Goal: Information Seeking & Learning: Check status

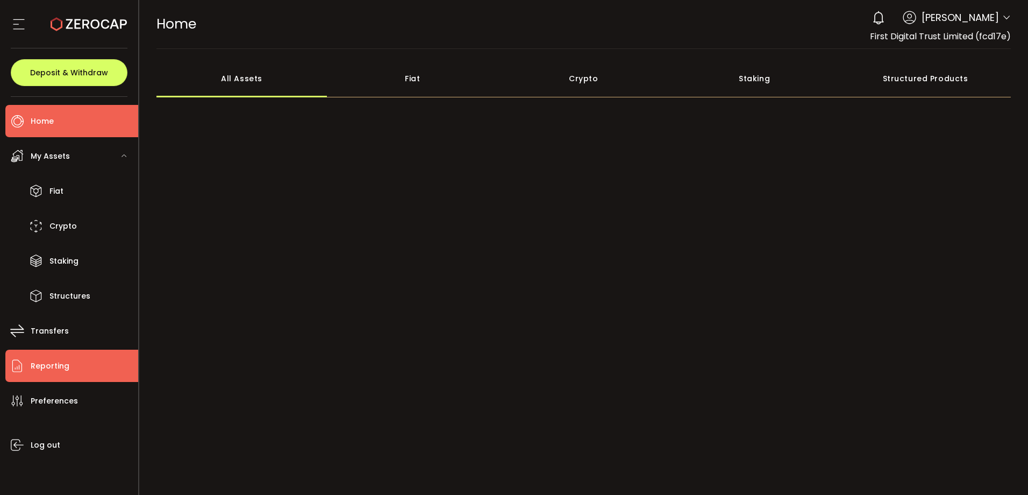
click at [75, 364] on li "Reporting" at bounding box center [71, 366] width 133 height 32
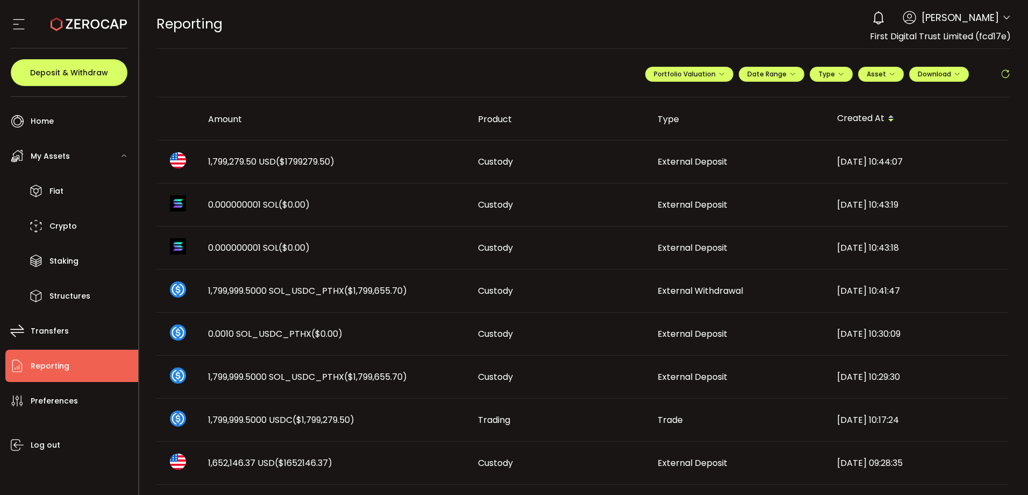
drag, startPoint x: 295, startPoint y: 153, endPoint x: 871, endPoint y: 167, distance: 576.7
click at [295, 153] on td "1,799,279.50 USD ($1799279.50)" at bounding box center [335, 161] width 270 height 43
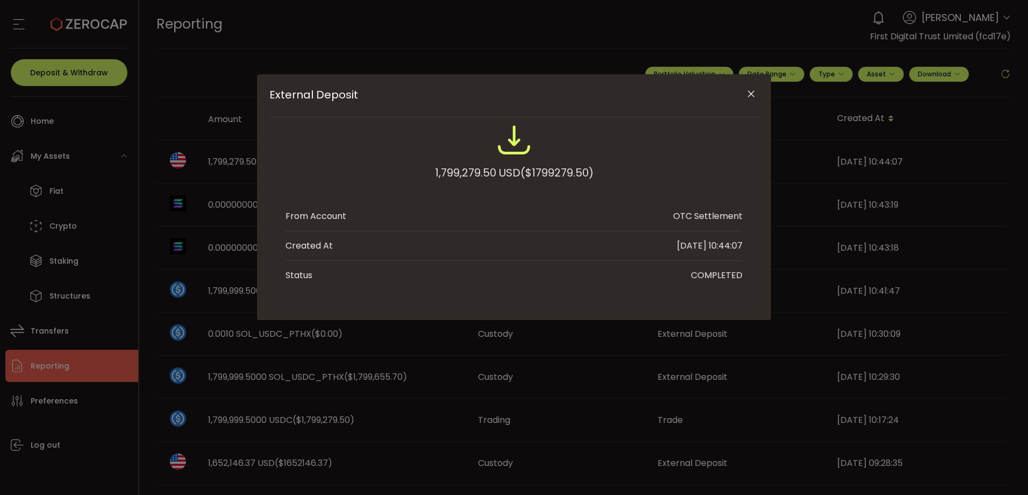
click at [753, 94] on icon "Close" at bounding box center [751, 94] width 11 height 11
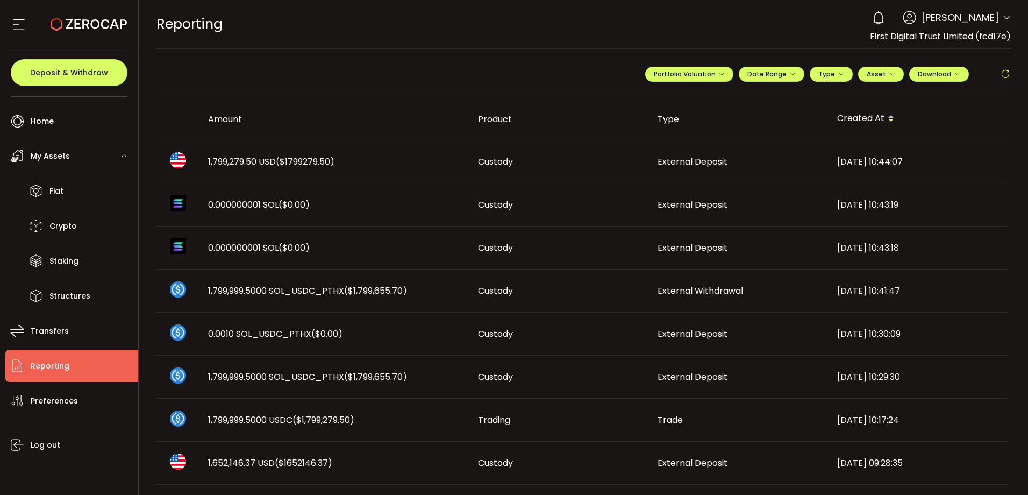
click at [1000, 69] on icon at bounding box center [1005, 74] width 11 height 11
click at [444, 161] on div "1,799,279.50 USD ($1799279.50)" at bounding box center [335, 161] width 270 height 12
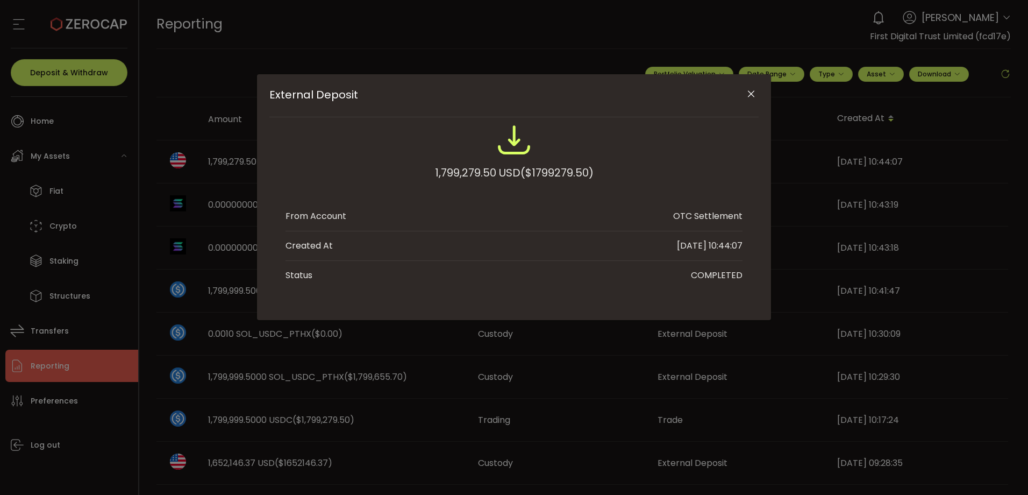
click at [565, 164] on span "($1799279.50)" at bounding box center [557, 172] width 73 height 19
copy span "1799279.50"
